Goal: Download file/media

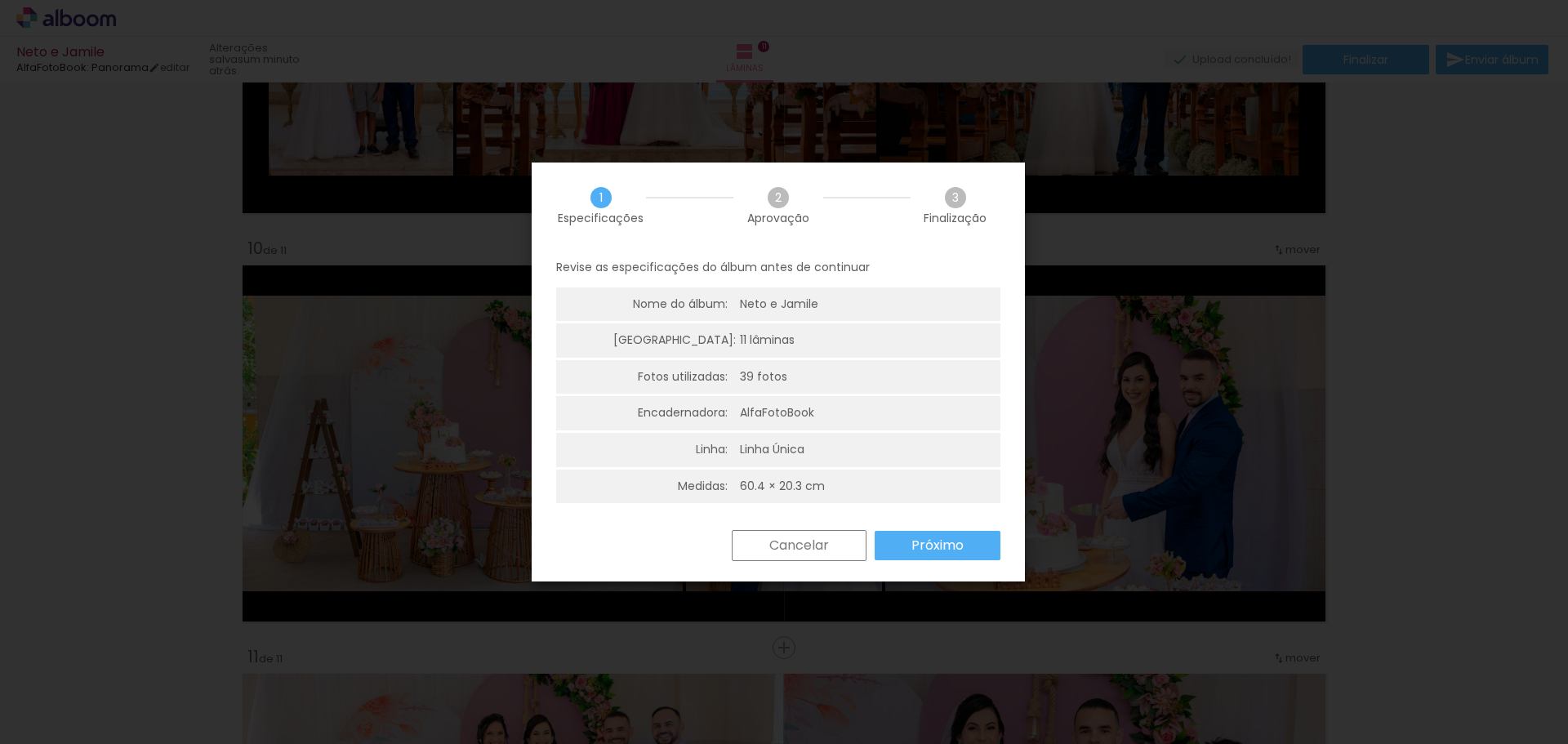
scroll to position [4, 0]
click at [903, 540] on paper-button "Próximo" at bounding box center [937, 540] width 126 height 29
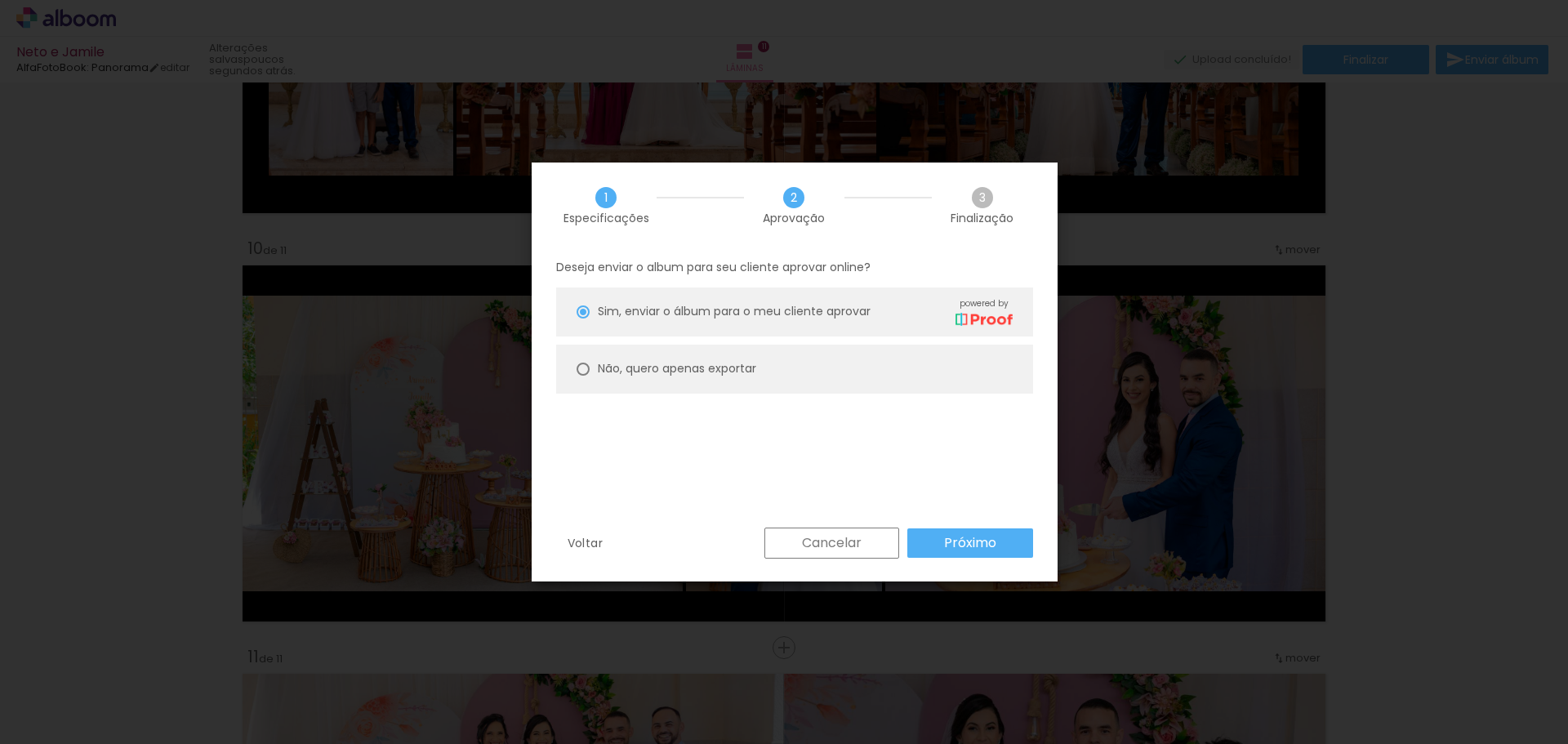
click at [760, 374] on paper-radio-button "Não, quero apenas exportar" at bounding box center [794, 368] width 477 height 49
type paper-radio-button "on"
click at [0, 0] on slot "Próximo" at bounding box center [0, 0] width 0 height 0
type input "Alta, 300 DPI"
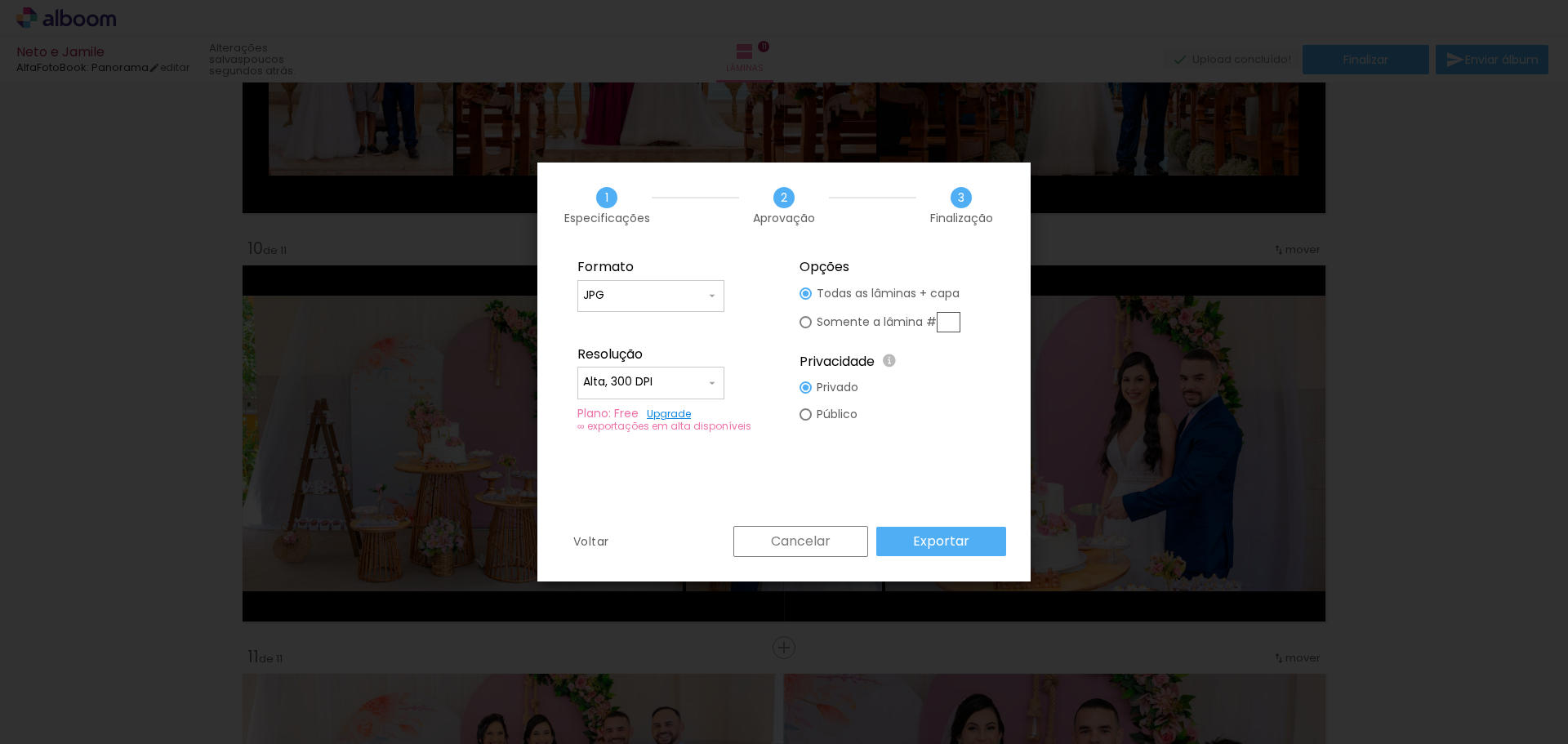
click at [679, 295] on input "JPG" at bounding box center [644, 296] width 122 height 17
click at [679, 295] on paper-item "JPG" at bounding box center [650, 293] width 147 height 32
click at [803, 330] on paper-radio-button "Somente a lâmina #" at bounding box center [879, 322] width 161 height 30
type paper-radio-button "on"
click at [795, 285] on fieldset "Opções Todas as lâminas + capa Somente a lâmina # Privacidade Todo o conteúdo o…" at bounding box center [895, 346] width 219 height 195
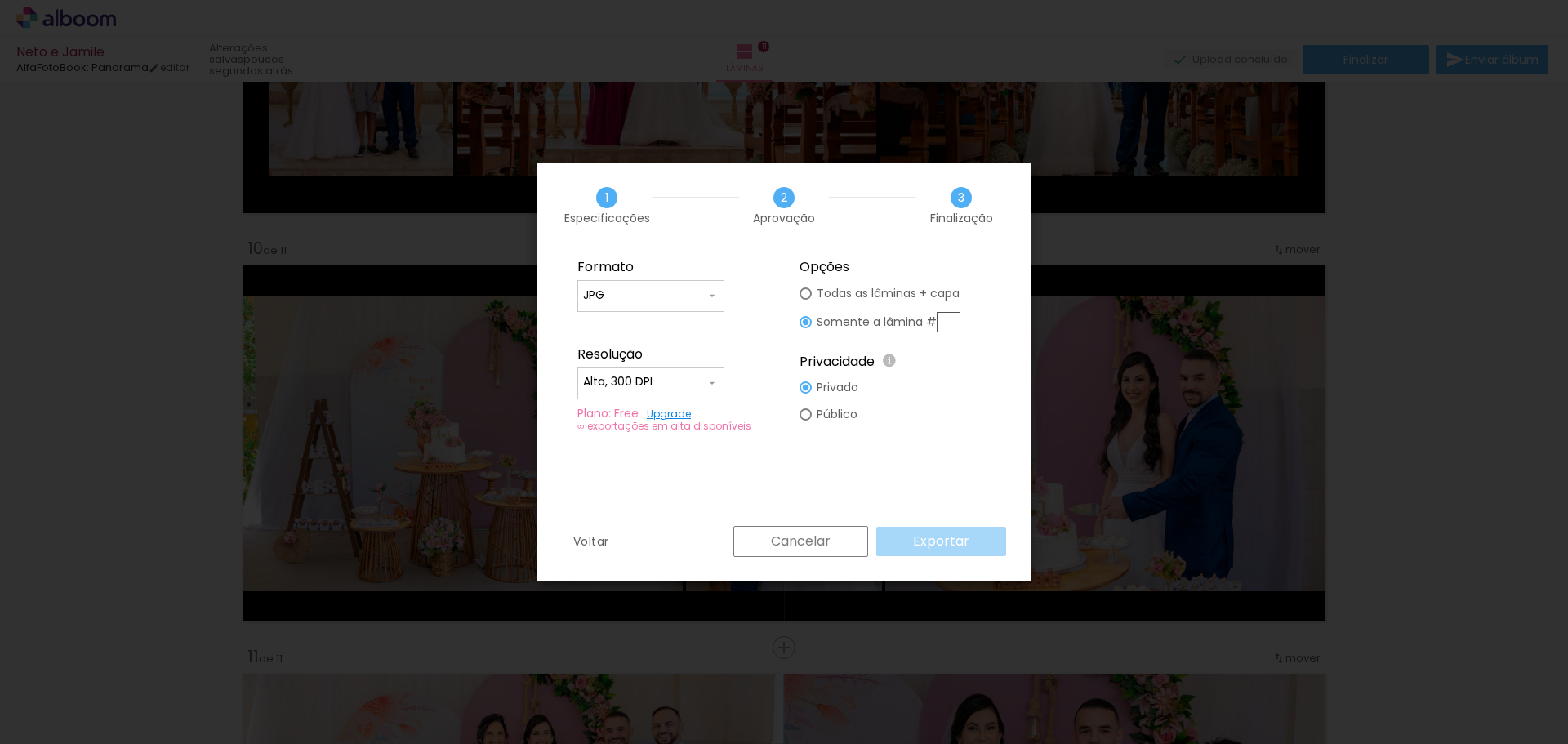
click at [810, 293] on div at bounding box center [805, 293] width 12 height 12
type paper-radio-button "on"
click at [971, 548] on paper-button "Exportar" at bounding box center [942, 540] width 130 height 29
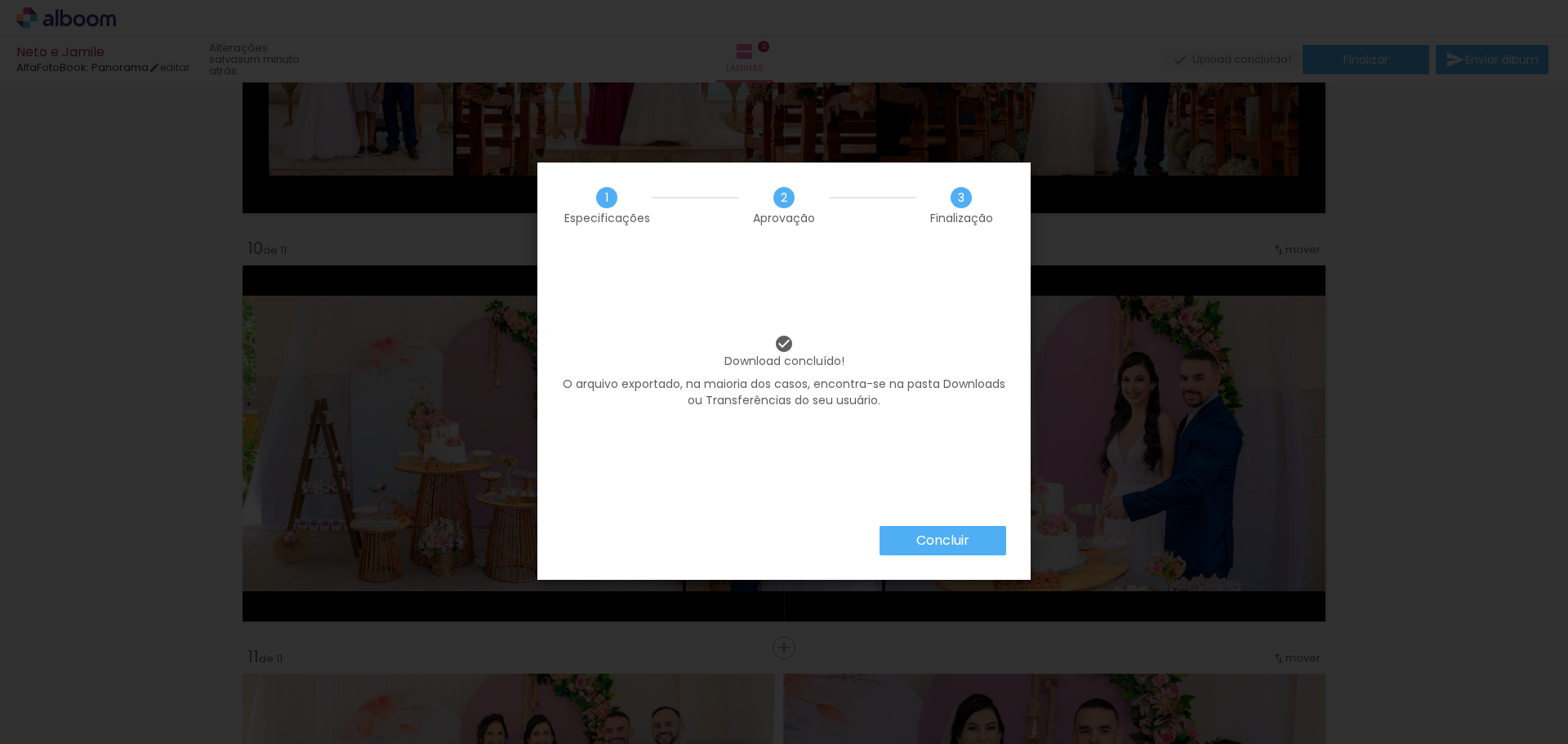
scroll to position [0, 2230]
click at [936, 554] on paper-button "Concluir" at bounding box center [943, 540] width 126 height 29
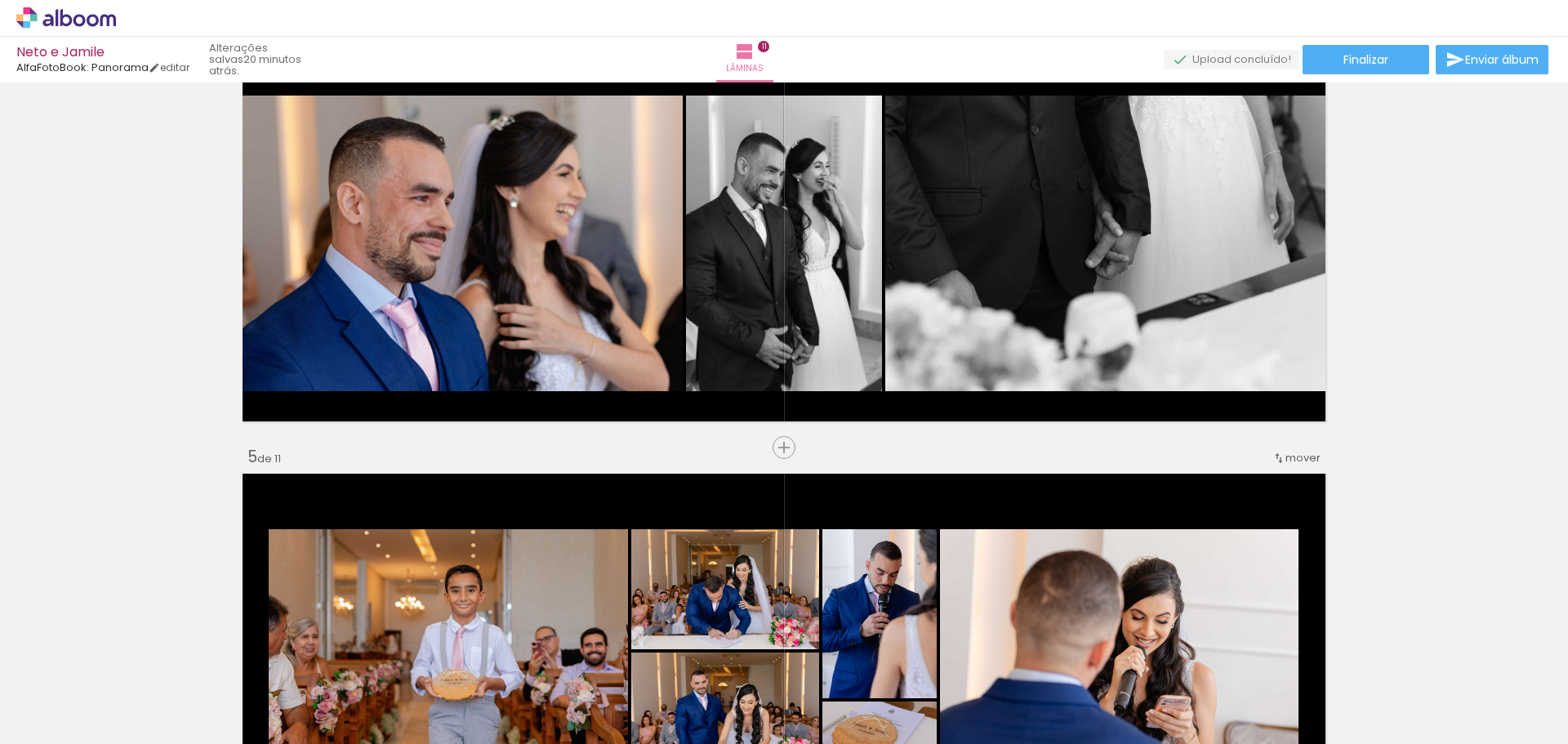
scroll to position [1095, 0]
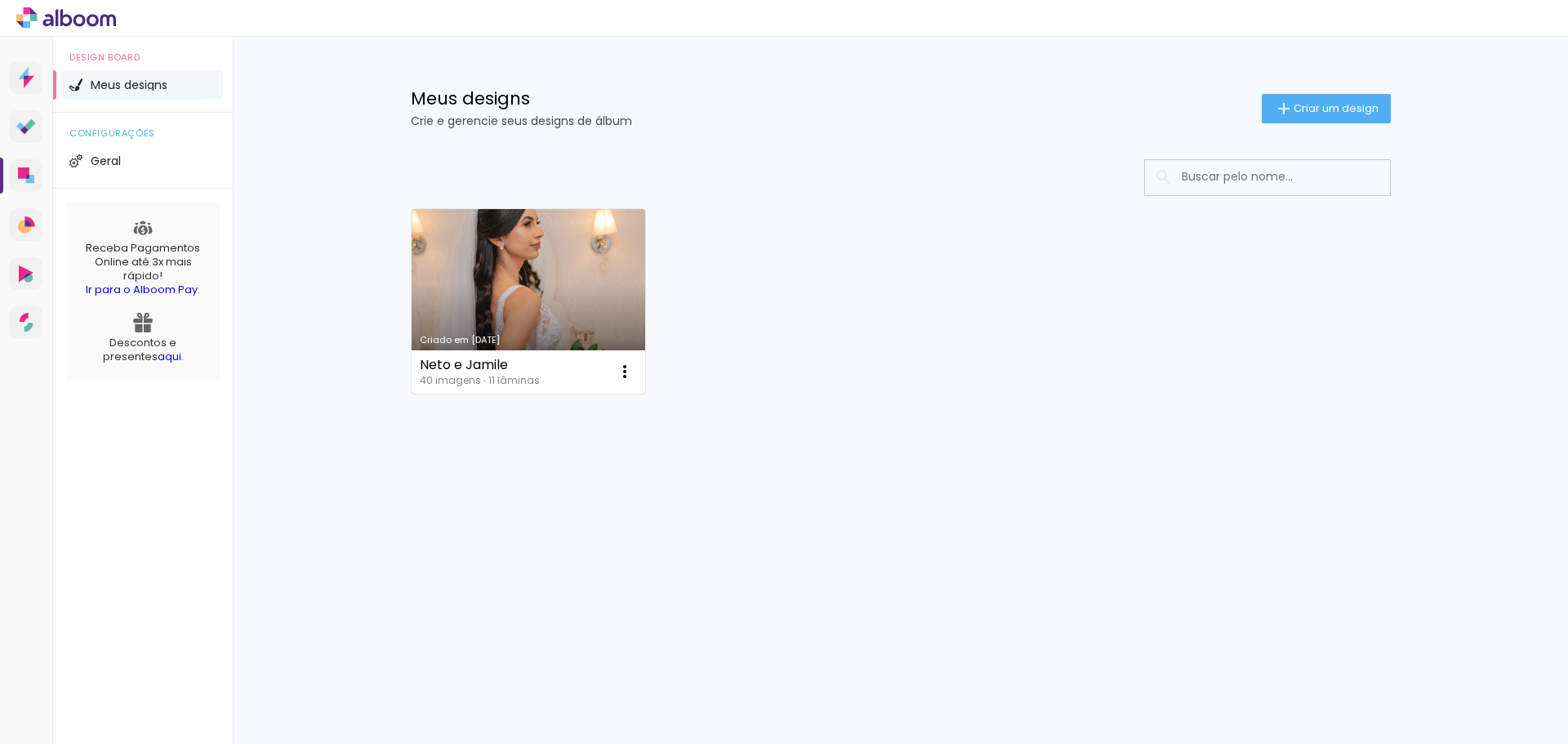
click at [517, 283] on link "Criado em [DATE]" at bounding box center [529, 301] width 235 height 185
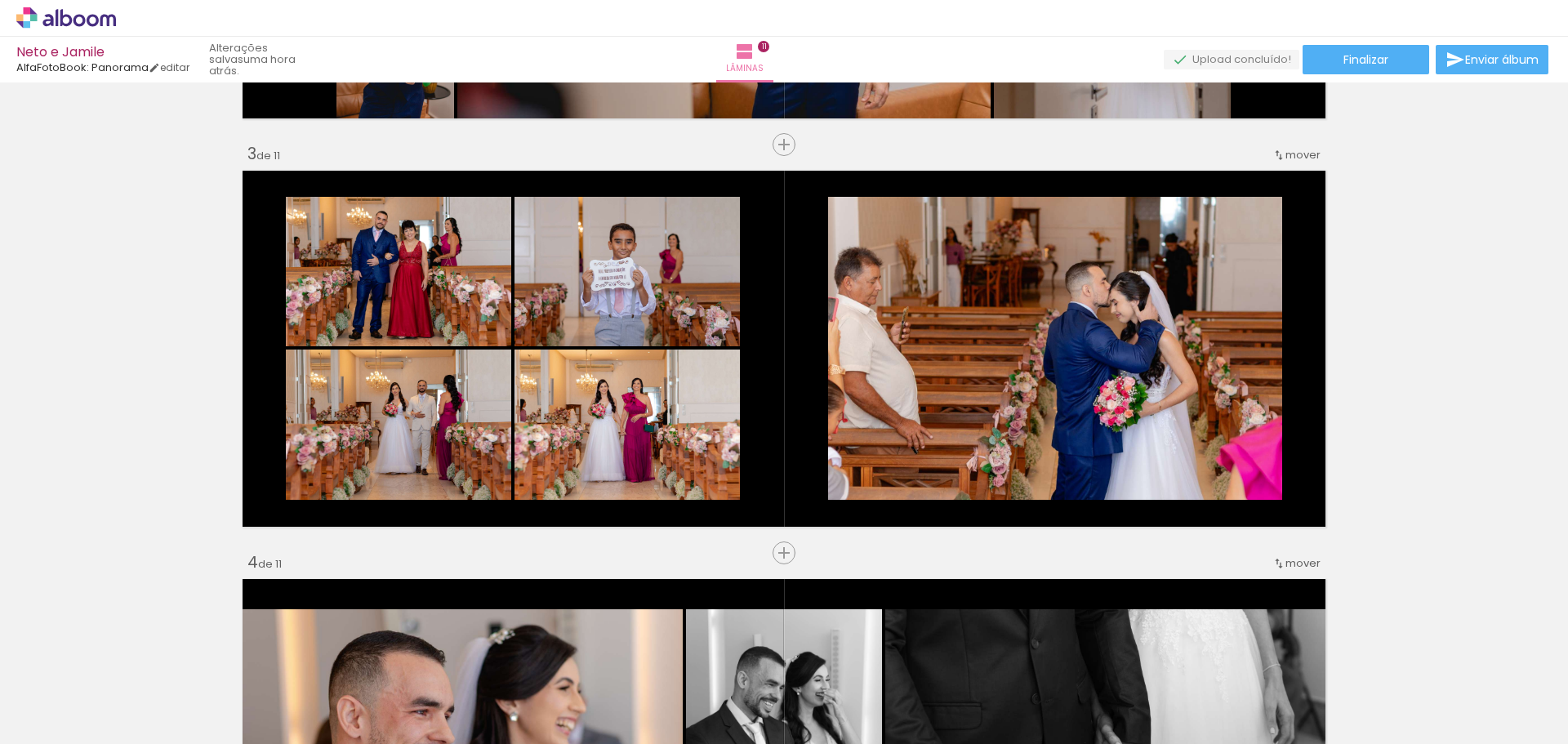
scroll to position [735, 0]
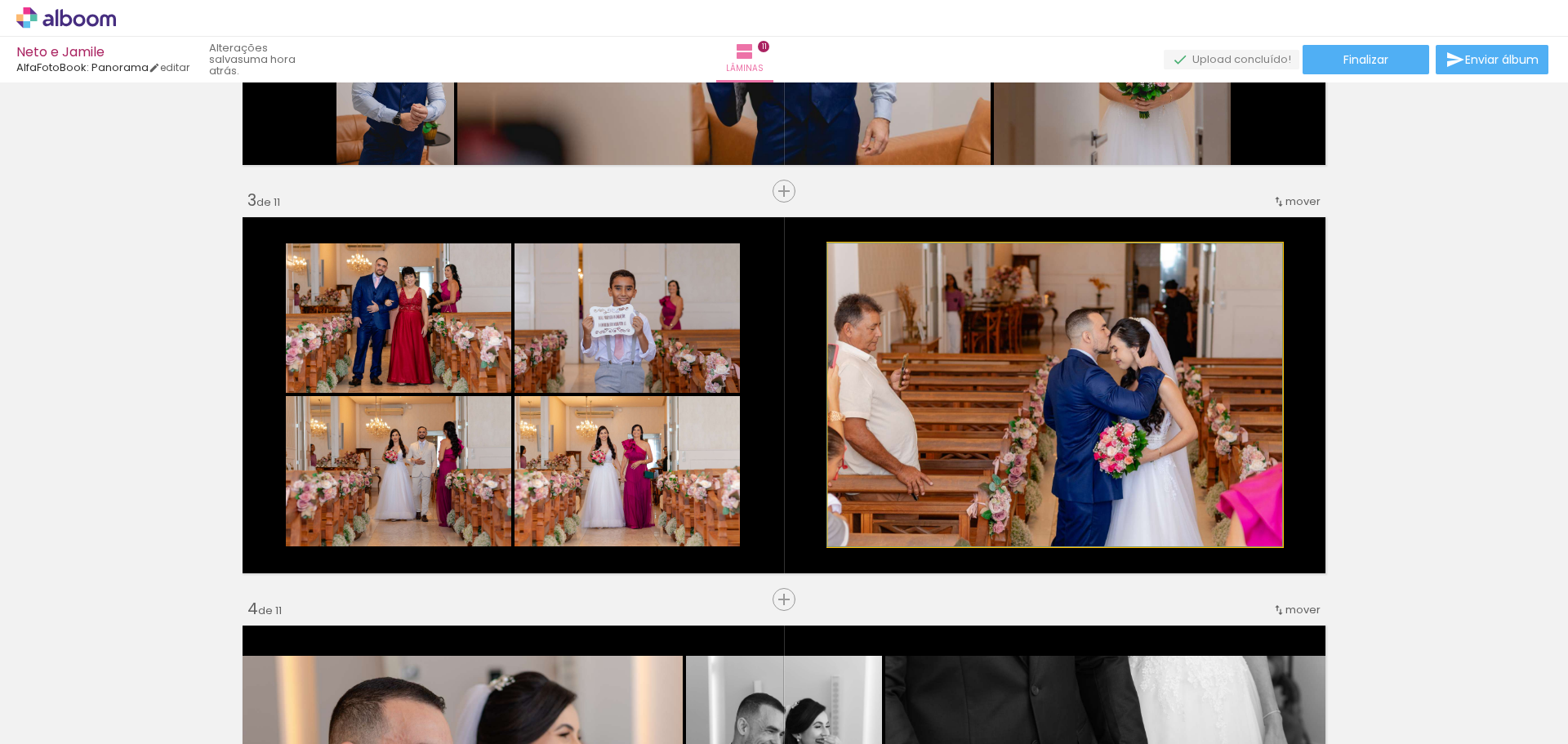
click at [1077, 487] on quentale-photo at bounding box center [1056, 395] width 454 height 303
drag, startPoint x: 1042, startPoint y: 435, endPoint x: 1048, endPoint y: 457, distance: 22.8
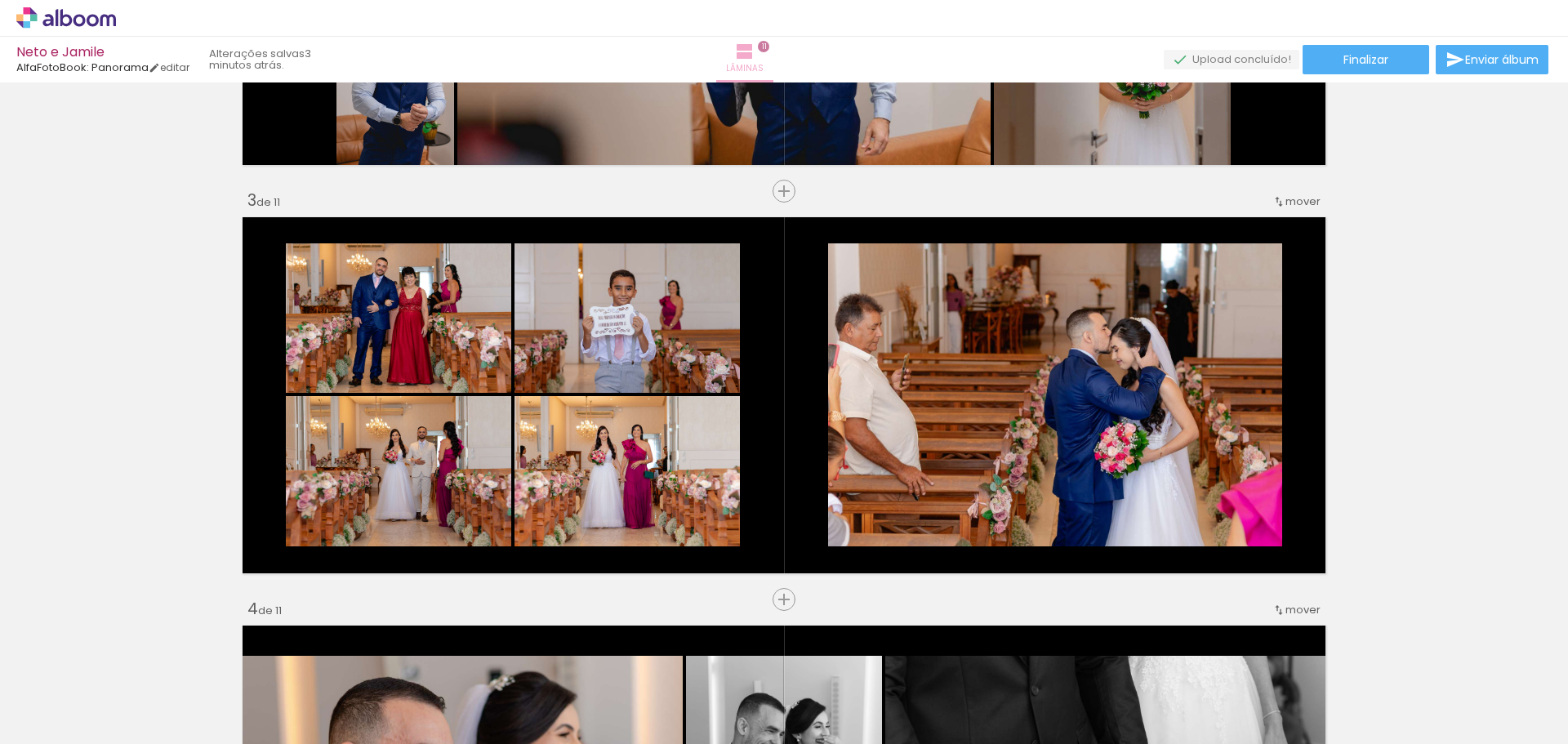
scroll to position [0, 192]
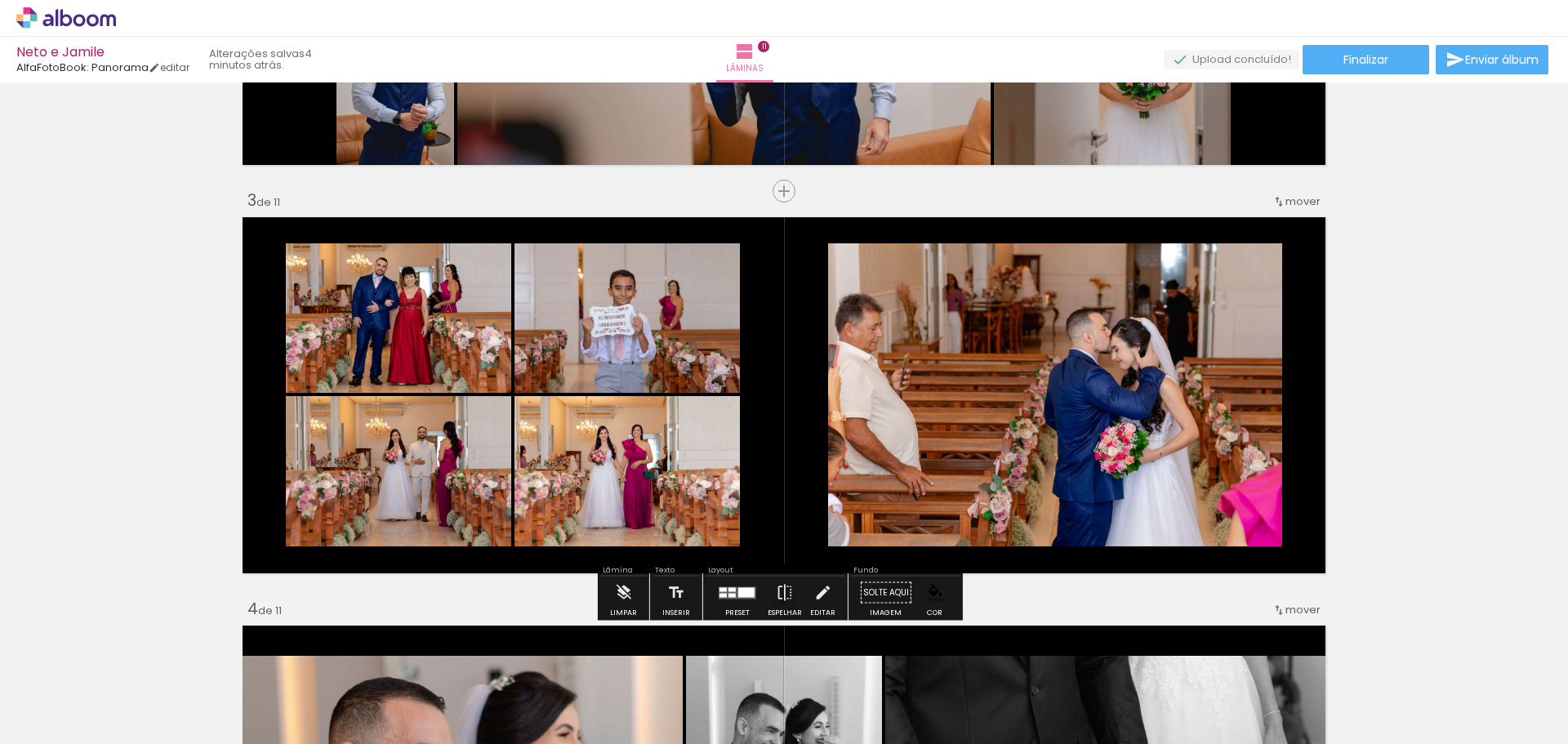
click at [1066, 385] on quentale-photo at bounding box center [1056, 395] width 454 height 303
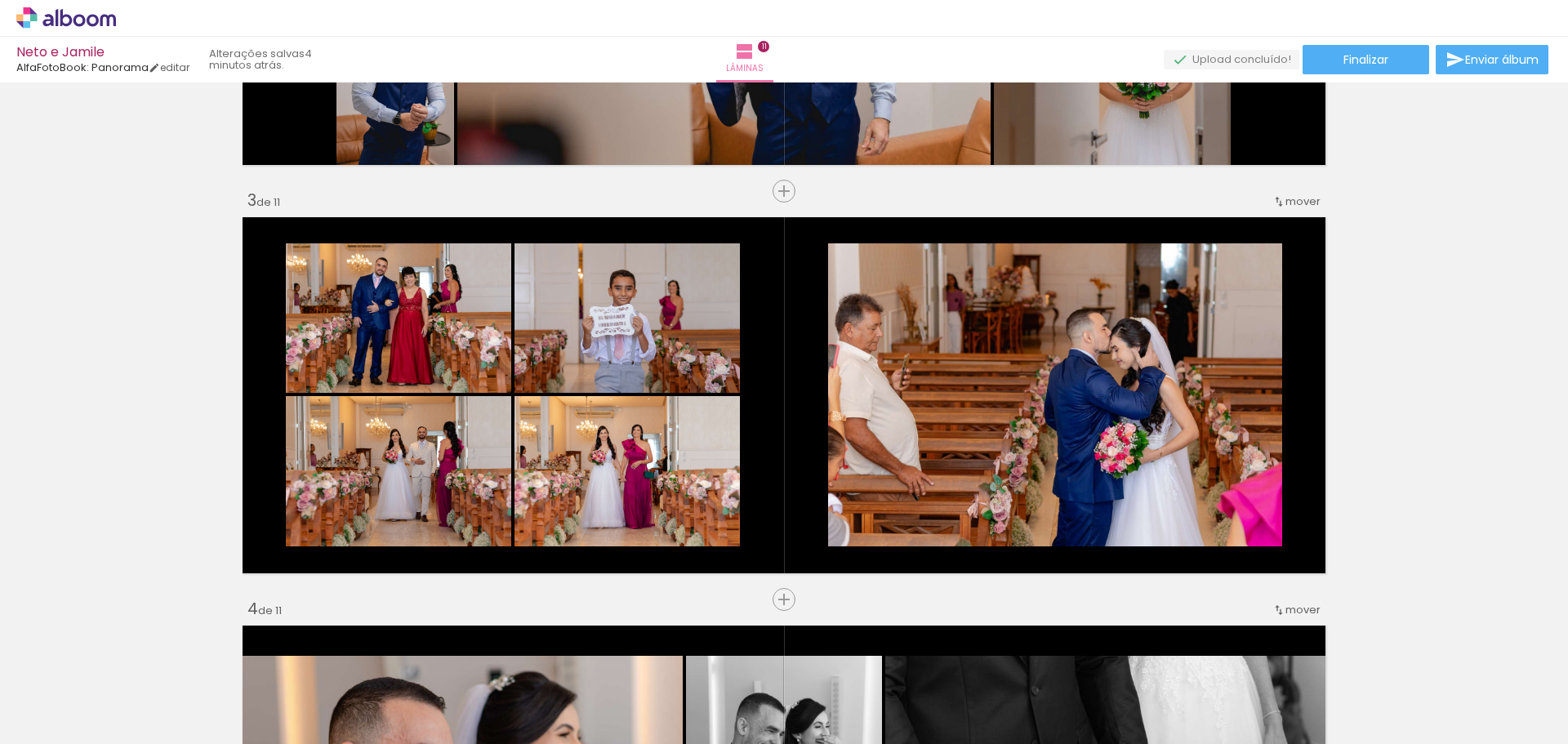
click at [58, 731] on span "Adicionar Fotos" at bounding box center [57, 722] width 49 height 18
click at [0, 0] on input "file" at bounding box center [0, 0] width 0 height 0
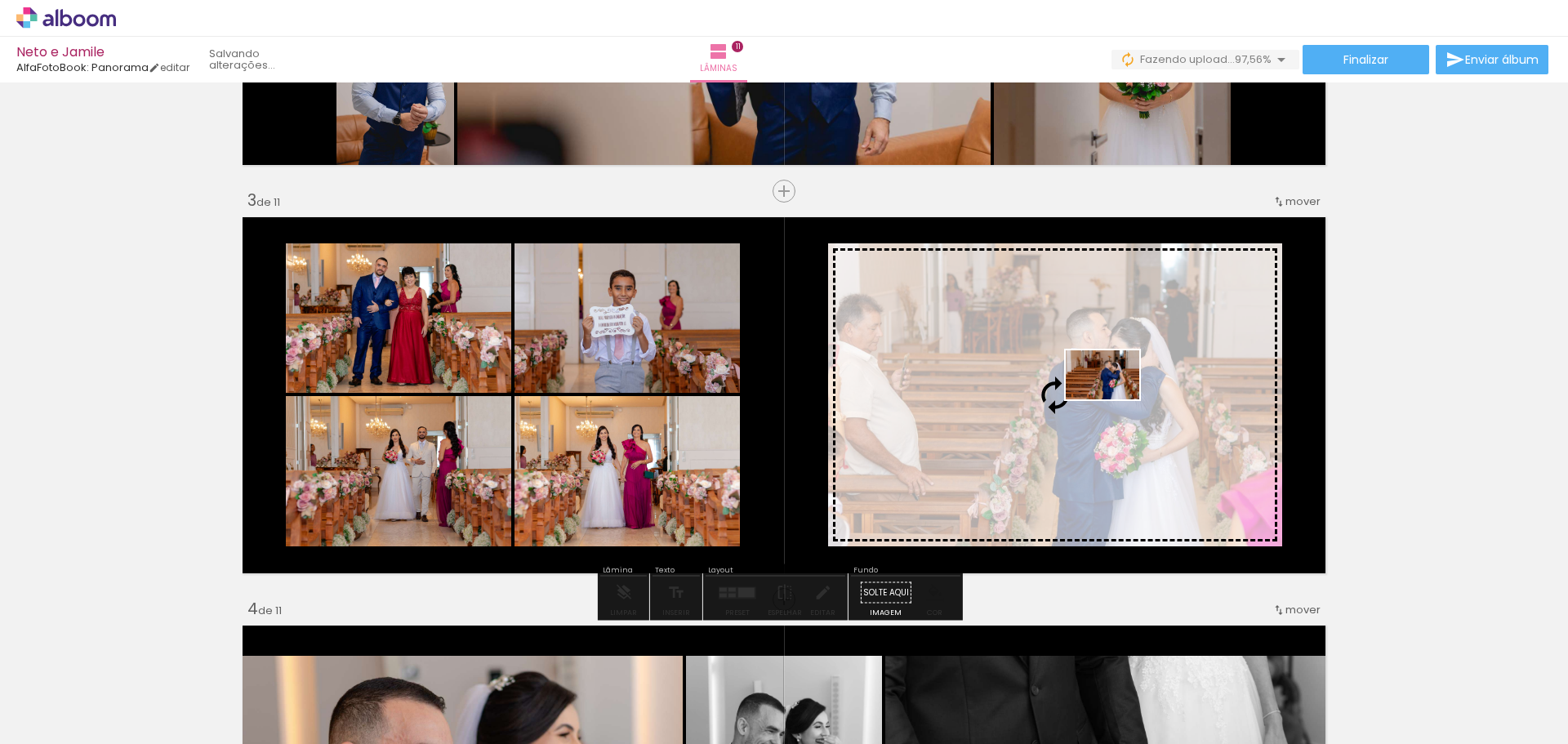
drag, startPoint x: 1507, startPoint y: 694, endPoint x: 1115, endPoint y: 399, distance: 490.6
click at [1115, 399] on quentale-workspace at bounding box center [784, 372] width 1568 height 744
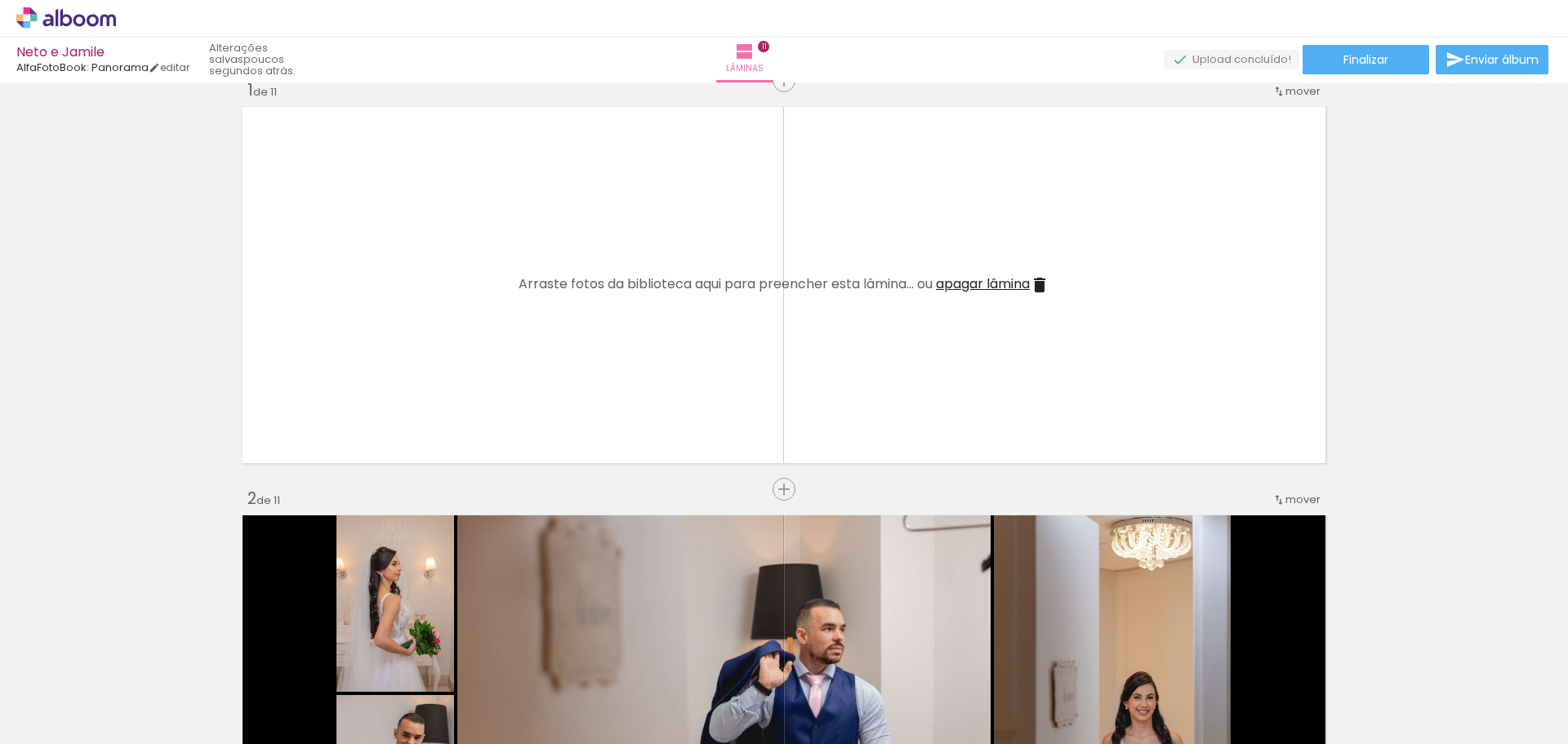
scroll to position [0, 0]
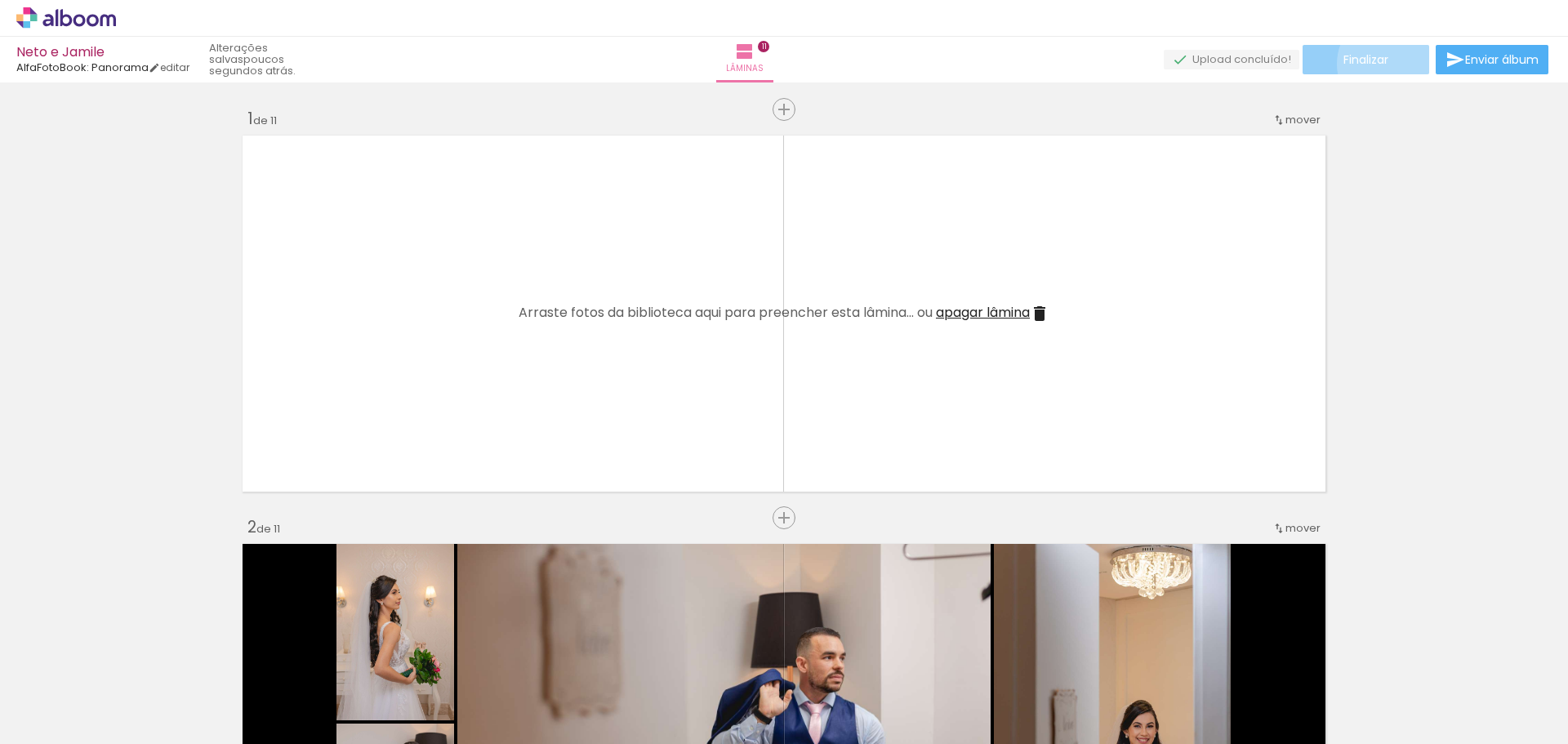
click at [1386, 64] on paper-button "Finalizar" at bounding box center [1366, 59] width 126 height 29
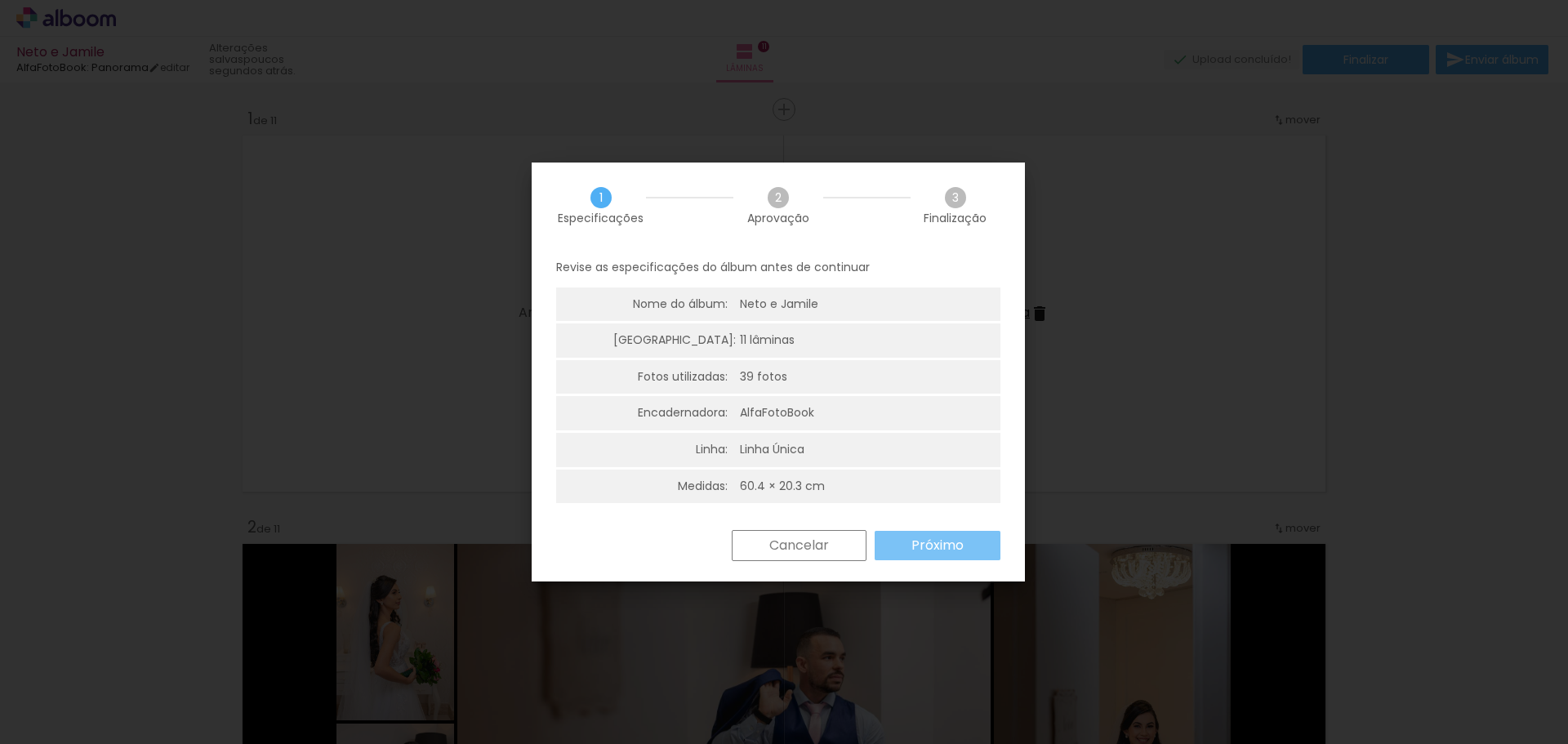
click at [0, 0] on slot "Próximo" at bounding box center [0, 0] width 0 height 0
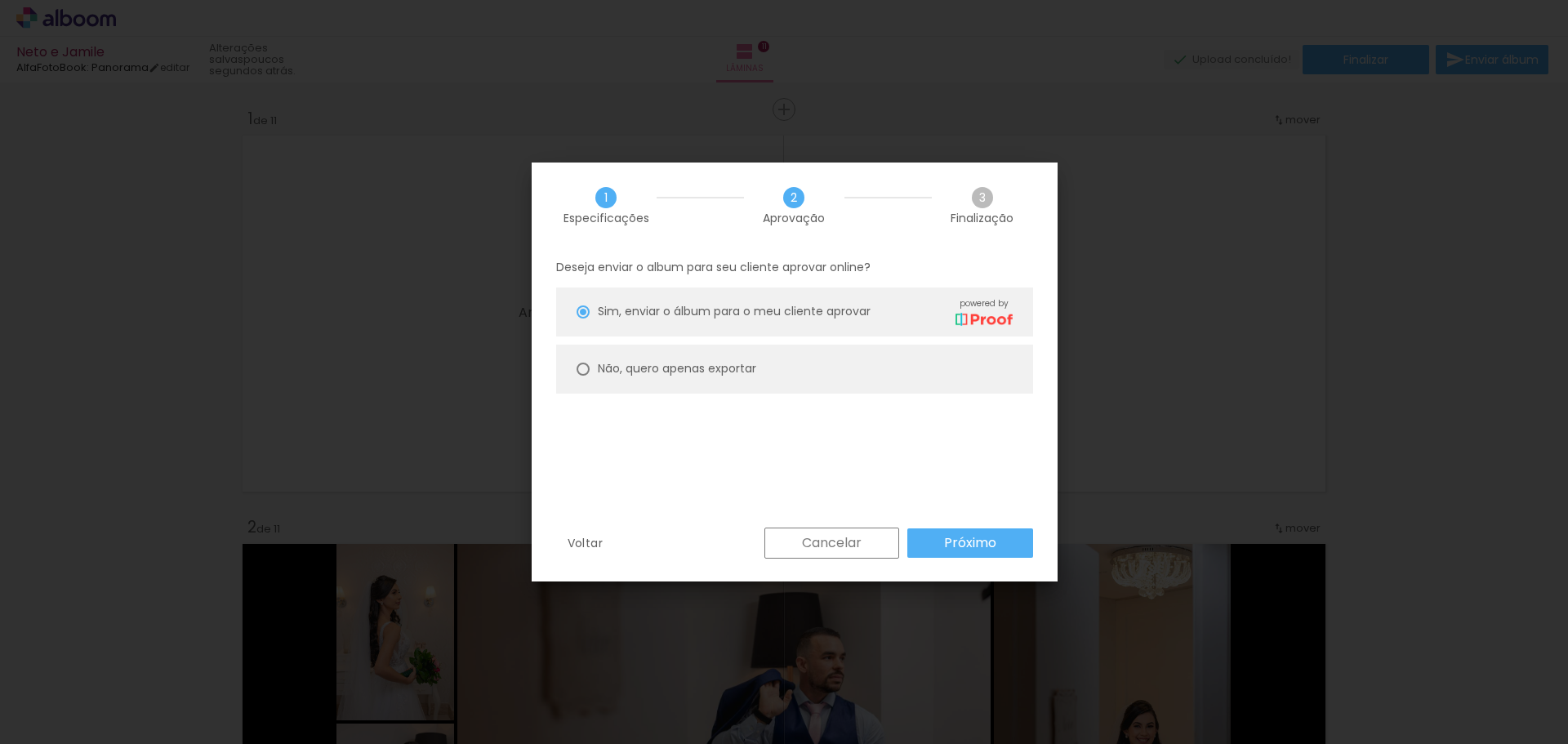
click at [656, 378] on paper-radio-button "Não, quero apenas exportar" at bounding box center [794, 368] width 477 height 49
type paper-radio-button "on"
click at [992, 552] on paper-button "Próximo" at bounding box center [970, 542] width 126 height 29
type input "Alta, 300 DPI"
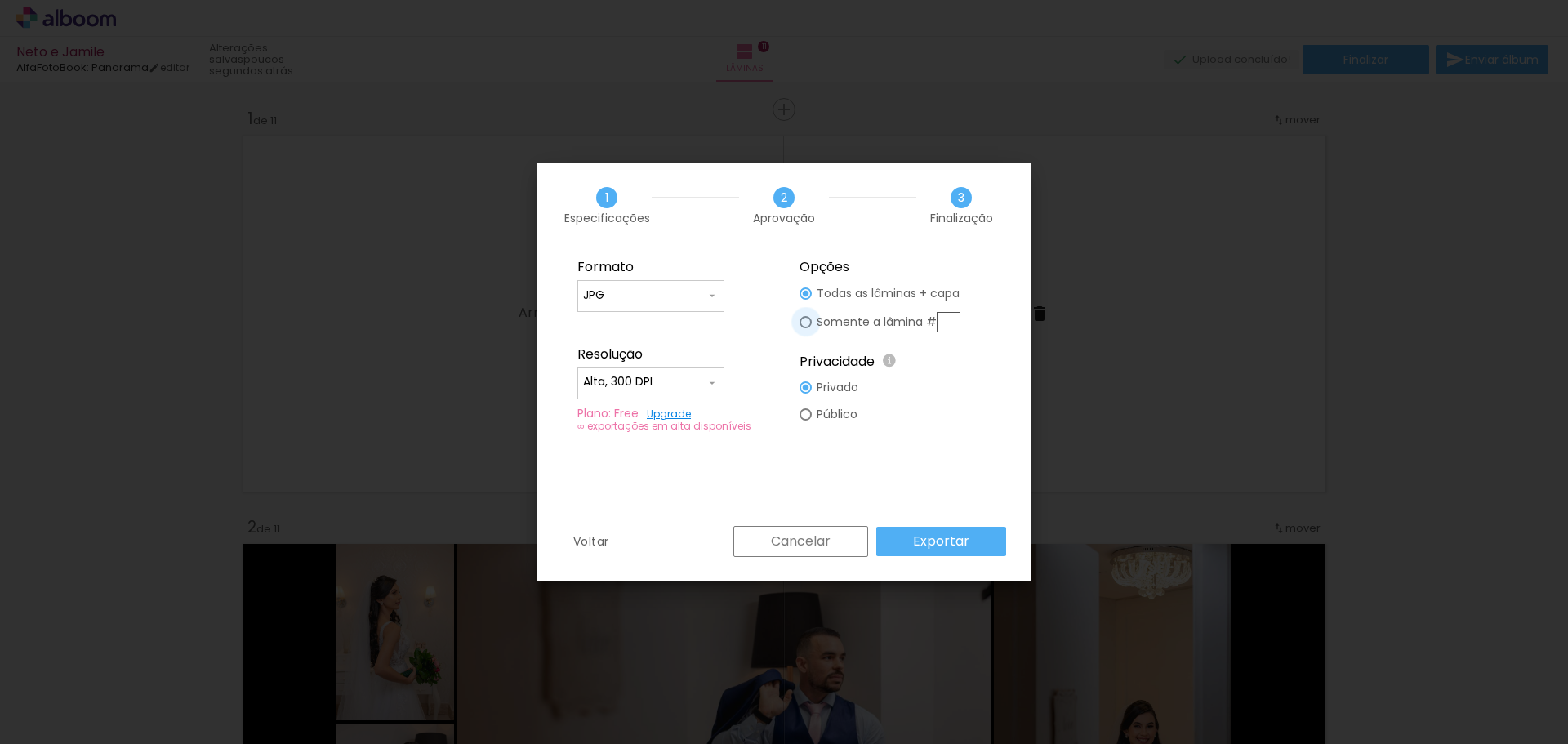
click at [804, 326] on div at bounding box center [805, 322] width 12 height 12
type paper-radio-button "on"
click at [947, 316] on input "text" at bounding box center [948, 322] width 23 height 21
click at [837, 540] on paper-button "Cancelar" at bounding box center [801, 540] width 135 height 31
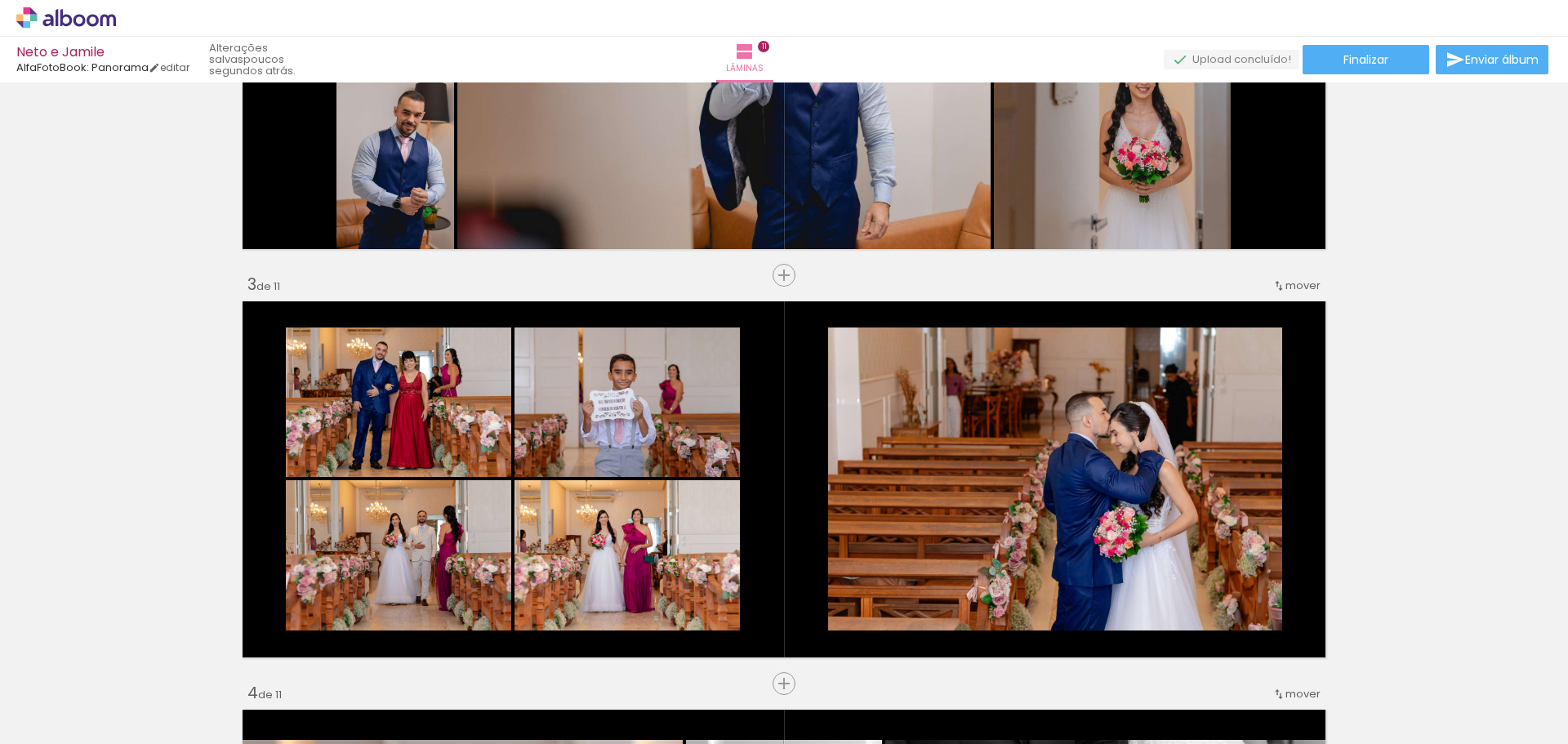
scroll to position [735, 0]
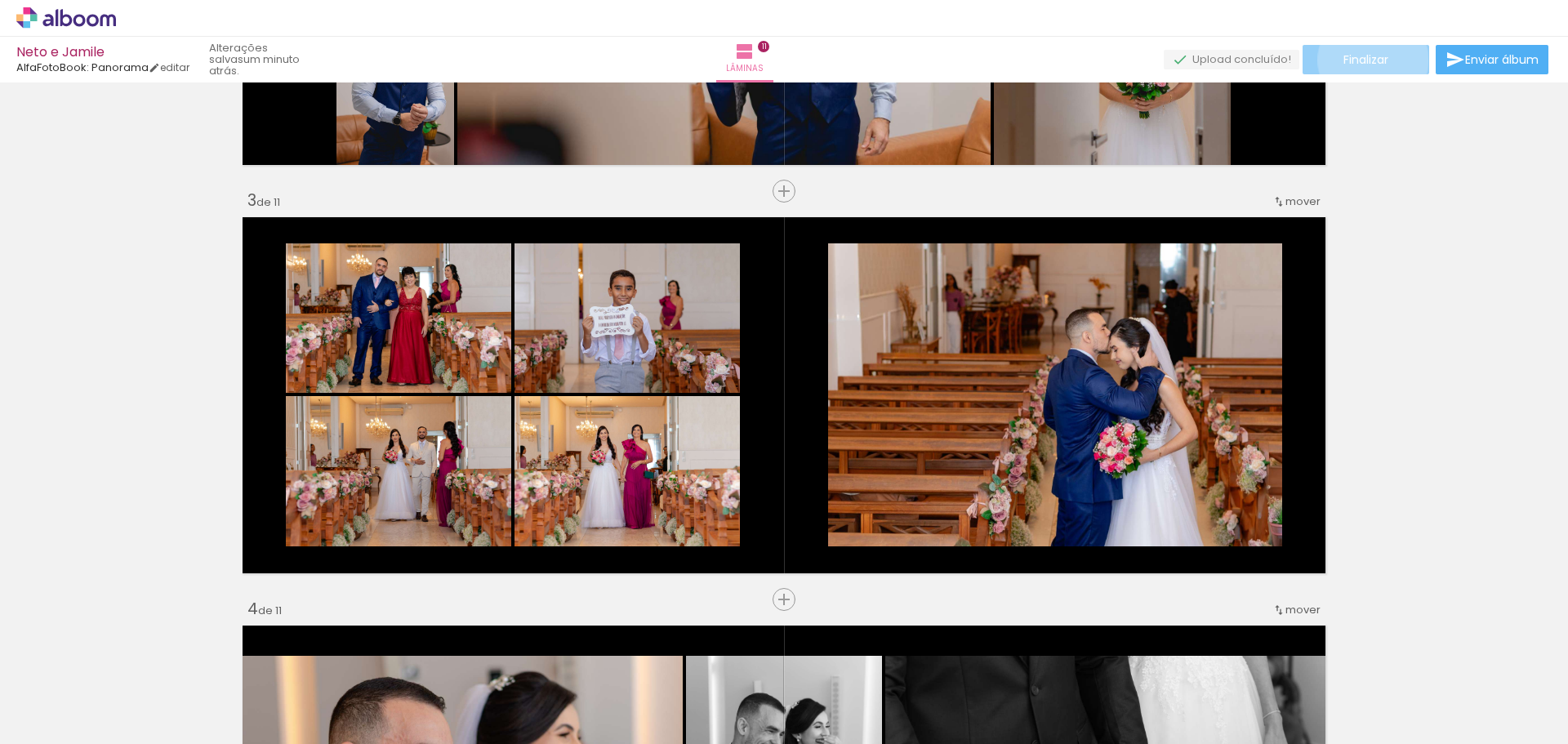
click at [1368, 60] on span "Finalizar" at bounding box center [1366, 60] width 45 height 12
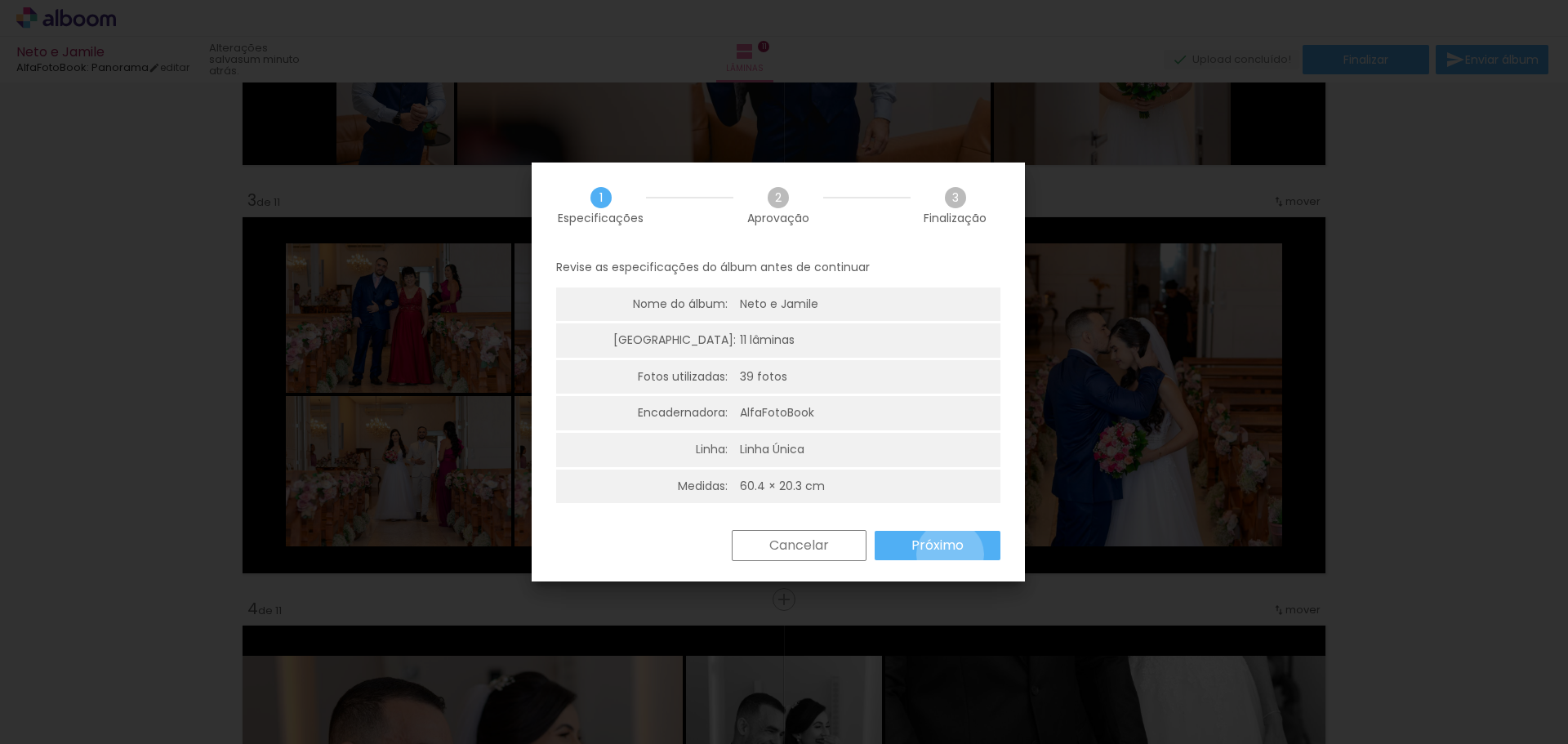
click at [956, 552] on paper-button "Próximo" at bounding box center [937, 544] width 126 height 29
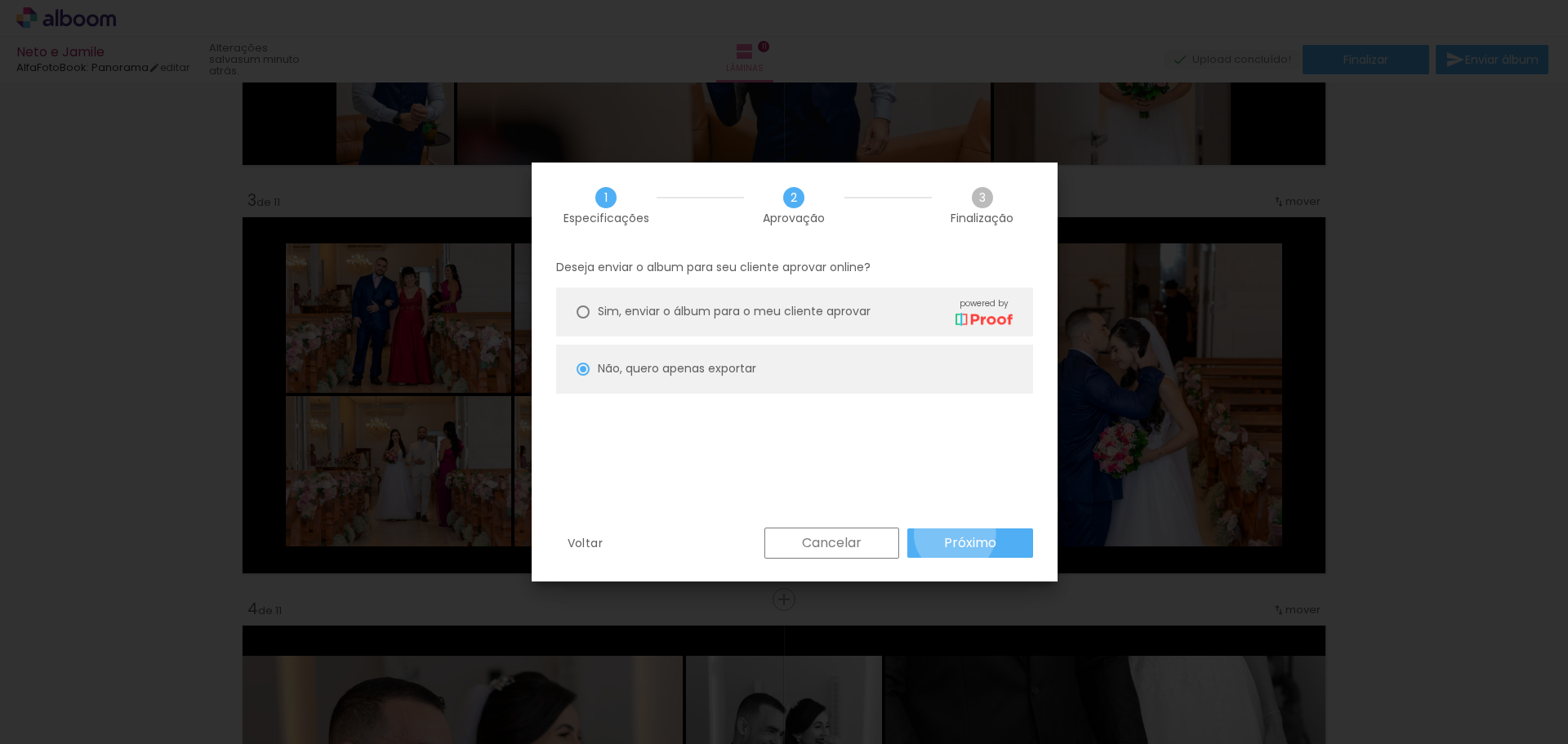
click at [0, 0] on slot "Próximo" at bounding box center [0, 0] width 0 height 0
type input "Alta, 300 DPI"
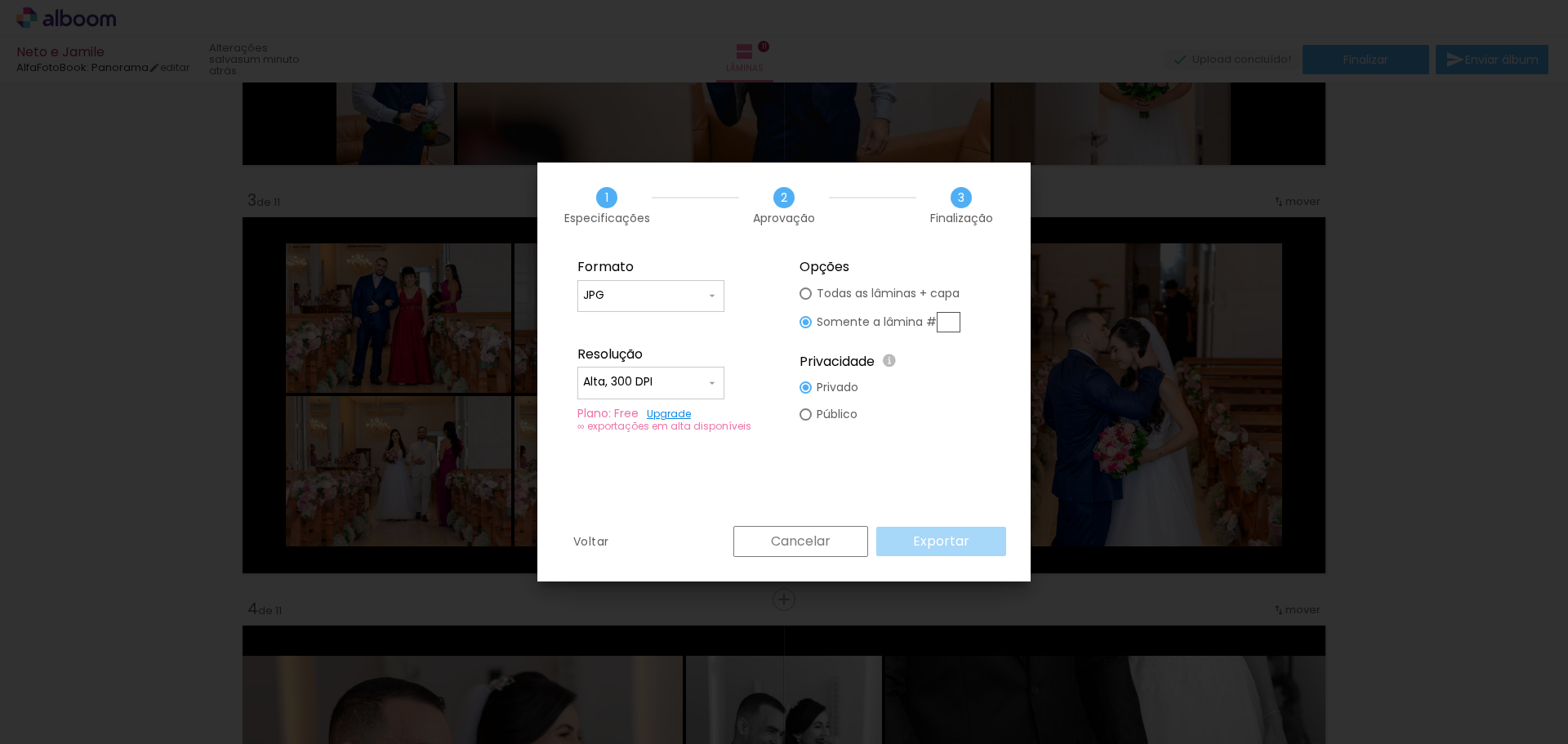
click at [946, 314] on input "text" at bounding box center [948, 322] width 23 height 21
type input "3"
click at [0, 0] on slot "Exportar" at bounding box center [0, 0] width 0 height 0
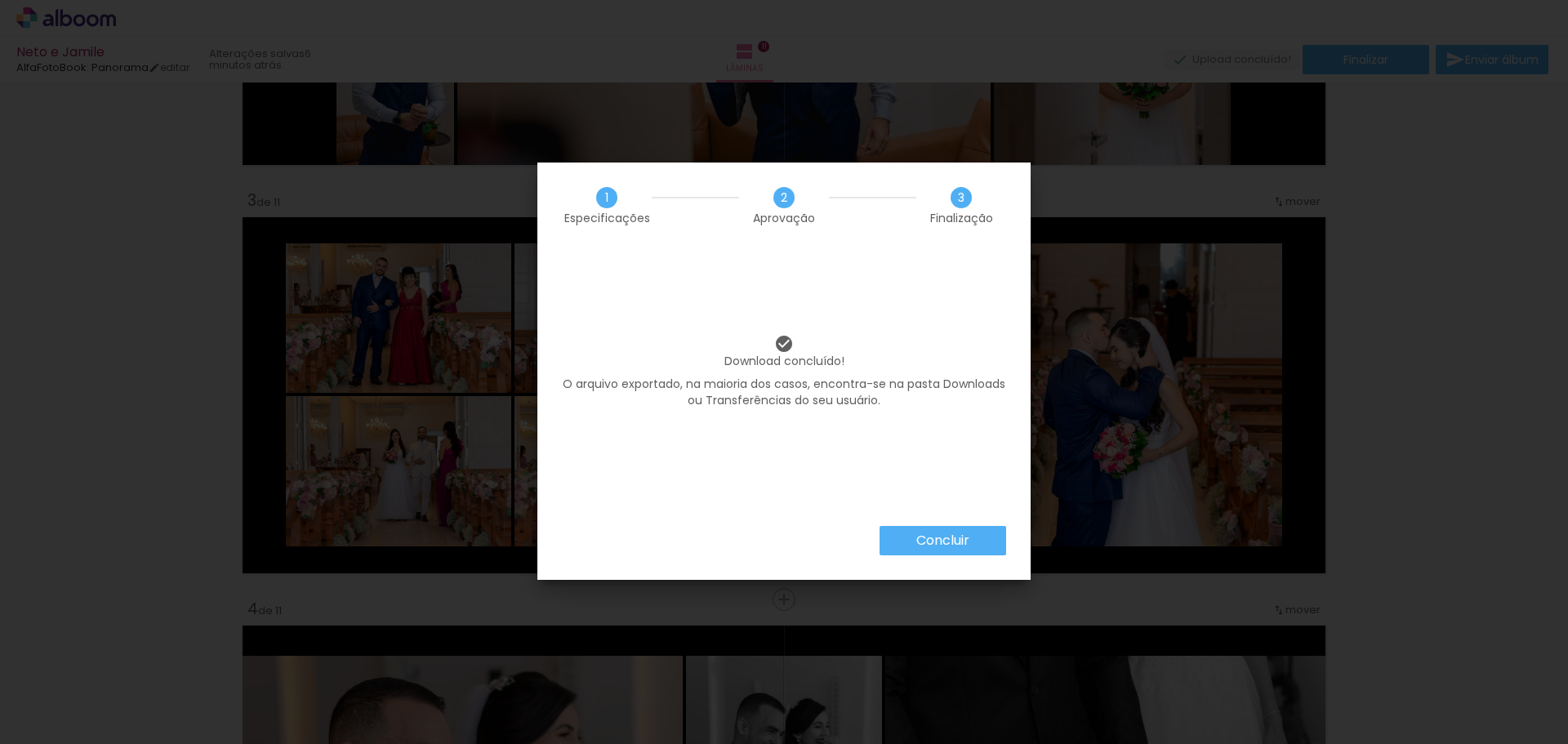
scroll to position [0, 2322]
click at [0, 0] on slot "Concluir" at bounding box center [0, 0] width 0 height 0
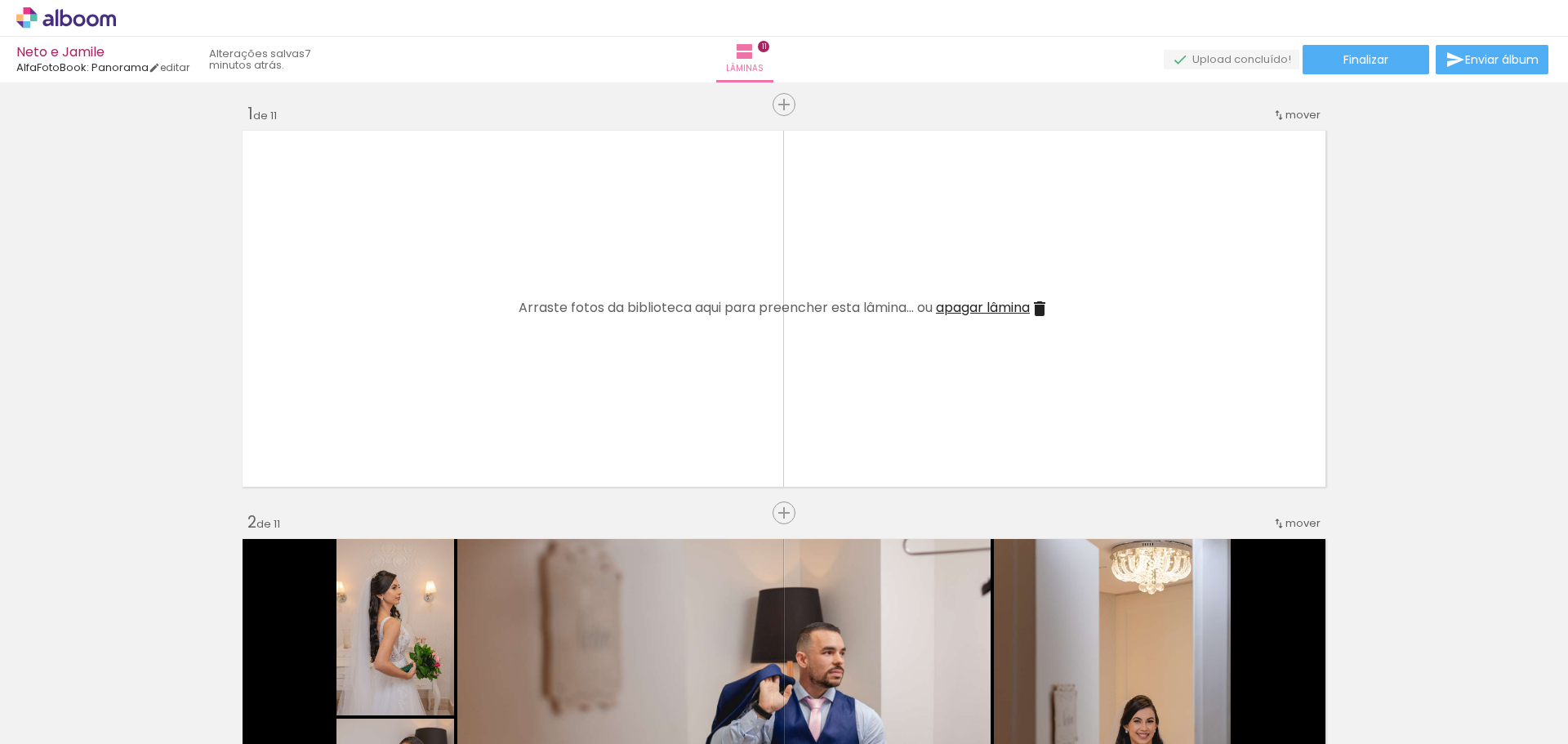
scroll to position [0, 0]
